Goal: Task Accomplishment & Management: Use online tool/utility

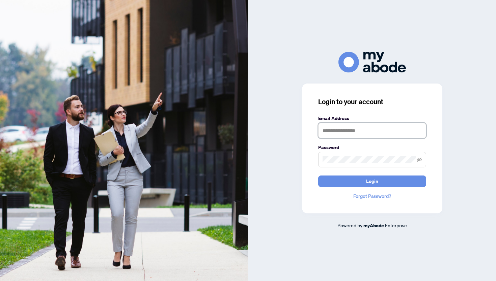
click at [338, 130] on input "text" at bounding box center [372, 131] width 108 height 16
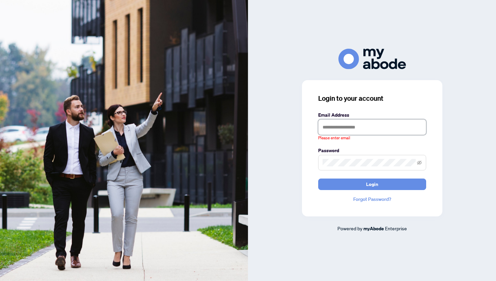
type input "**********"
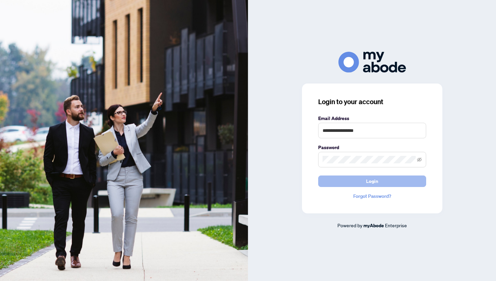
click at [372, 179] on span "Login" at bounding box center [372, 181] width 12 height 11
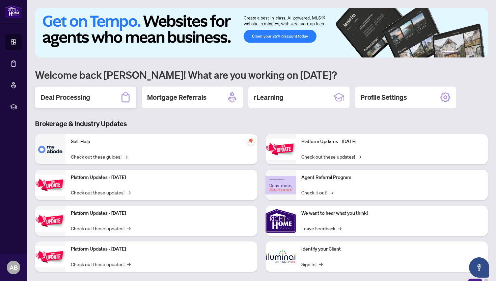
click at [92, 99] on div "Deal Processing" at bounding box center [85, 97] width 101 height 22
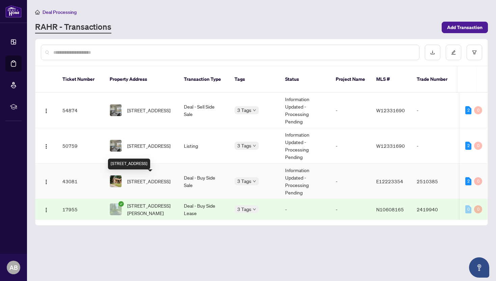
click at [136, 178] on span "[STREET_ADDRESS]" at bounding box center [148, 180] width 43 height 7
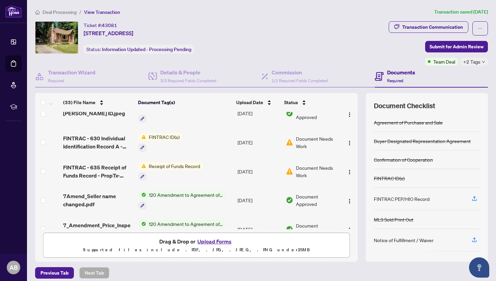
scroll to position [564, 0]
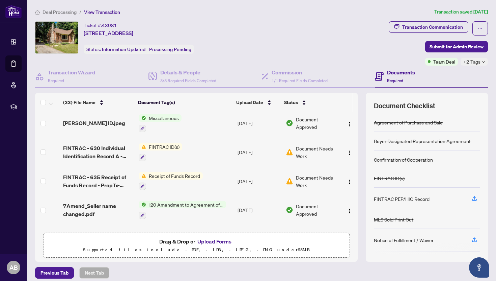
click at [176, 172] on span "Receipt of Funds Record" at bounding box center [174, 175] width 57 height 7
click at [158, 197] on span "Receipt of Funds Record" at bounding box center [170, 195] width 57 height 7
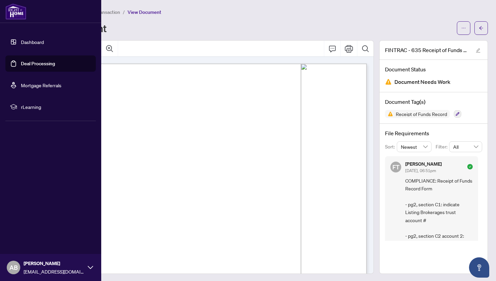
click at [38, 40] on link "Dashboard" at bounding box center [32, 42] width 23 height 6
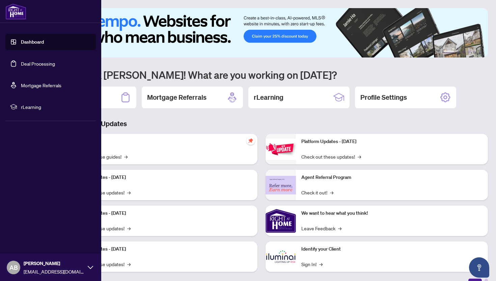
click at [47, 63] on link "Deal Processing" at bounding box center [38, 63] width 34 height 6
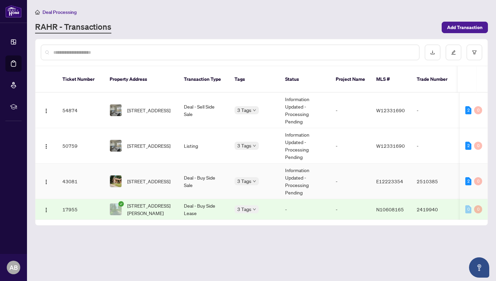
click at [141, 177] on span "[STREET_ADDRESS]" at bounding box center [148, 180] width 43 height 7
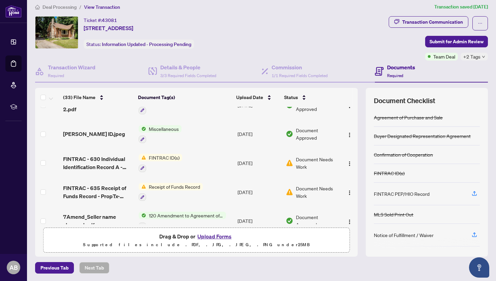
scroll to position [549, 0]
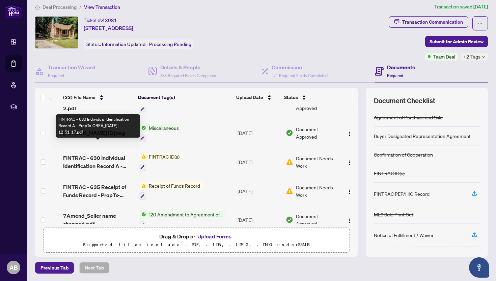
click at [104, 154] on span "FINTRAC - 630 Individual Identification Record A - PropTx-OREA_[DATE] 12_51_17.…" at bounding box center [98, 162] width 70 height 16
